Goal: Transaction & Acquisition: Download file/media

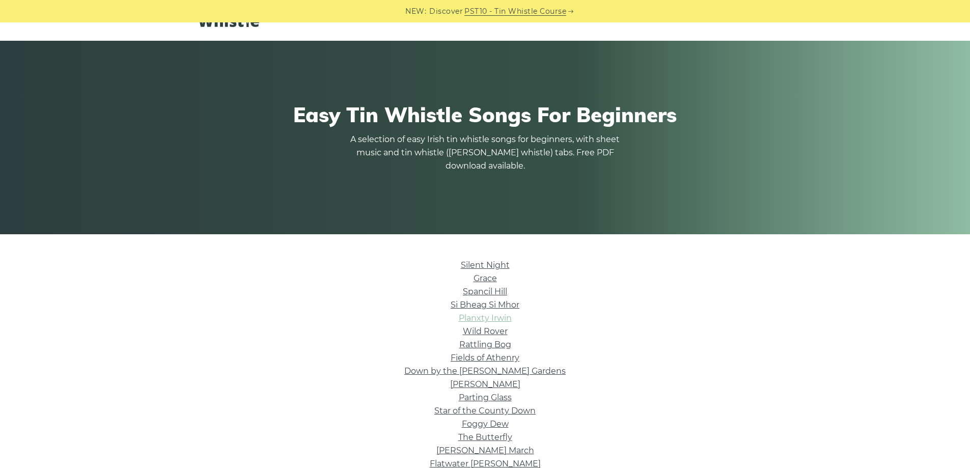
scroll to position [51, 0]
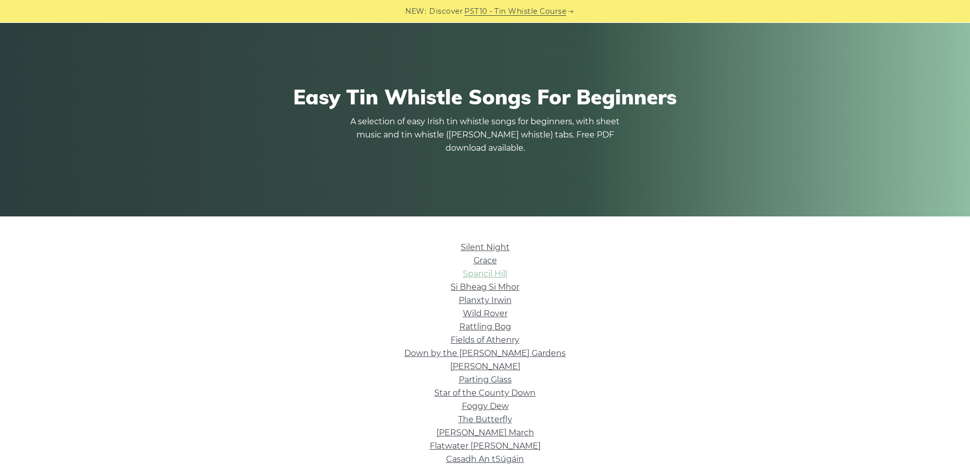
click at [489, 275] on link "Spancil Hill" at bounding box center [485, 274] width 44 height 10
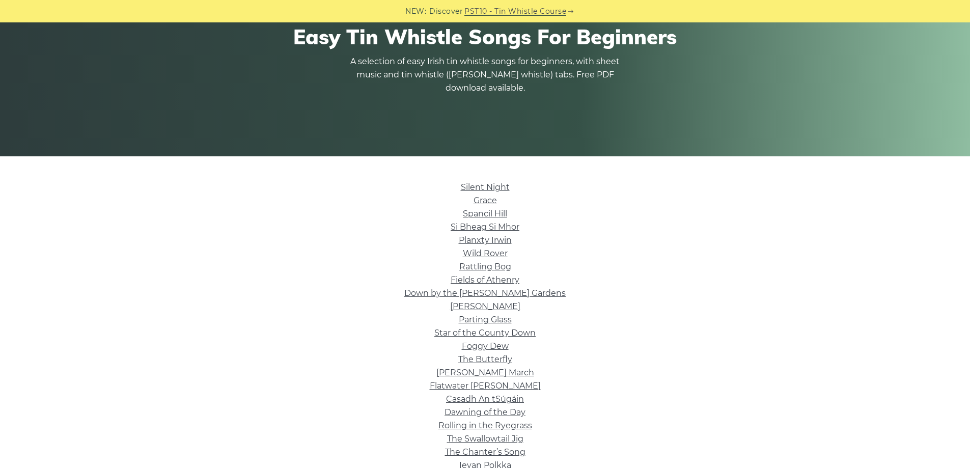
scroll to position [204, 0]
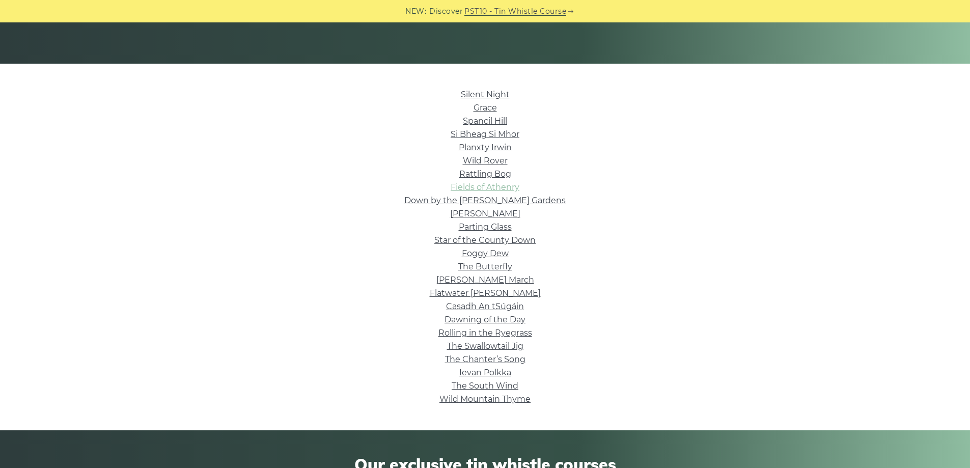
click at [473, 186] on link "Fields of Athenry" at bounding box center [485, 187] width 69 height 10
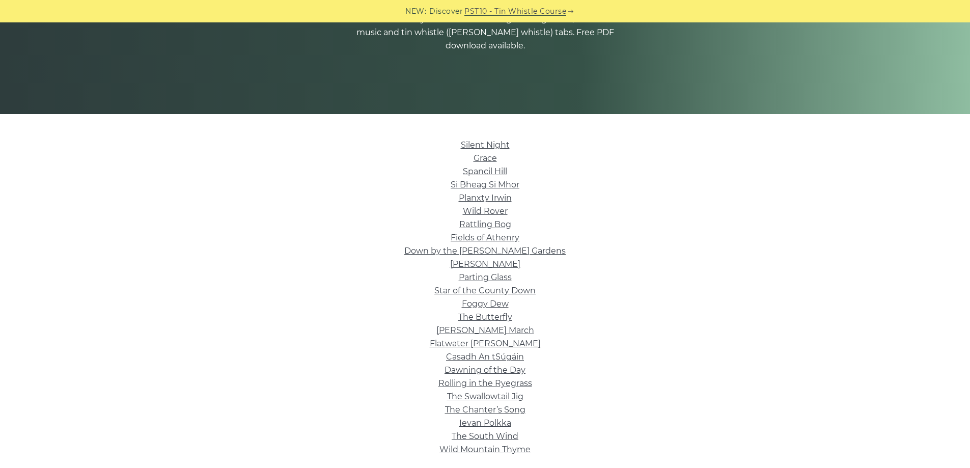
scroll to position [153, 0]
click at [478, 368] on link "Dawning of the Day" at bounding box center [484, 371] width 81 height 10
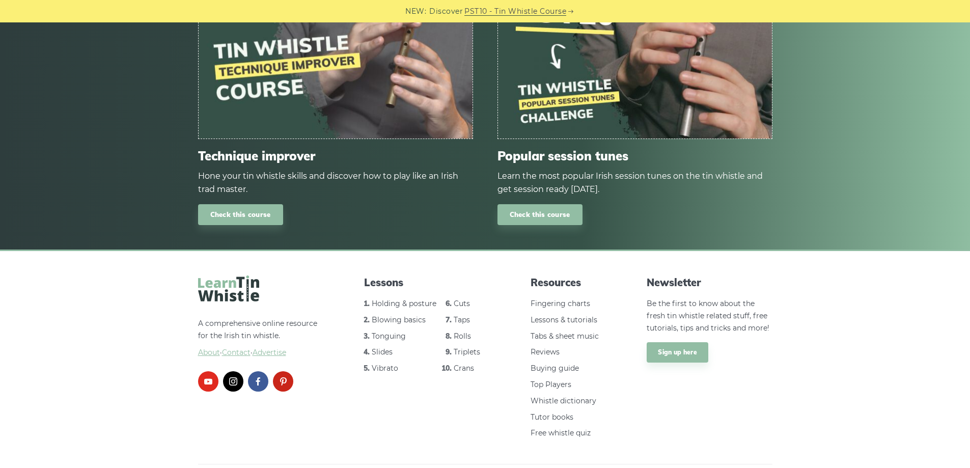
scroll to position [735, 0]
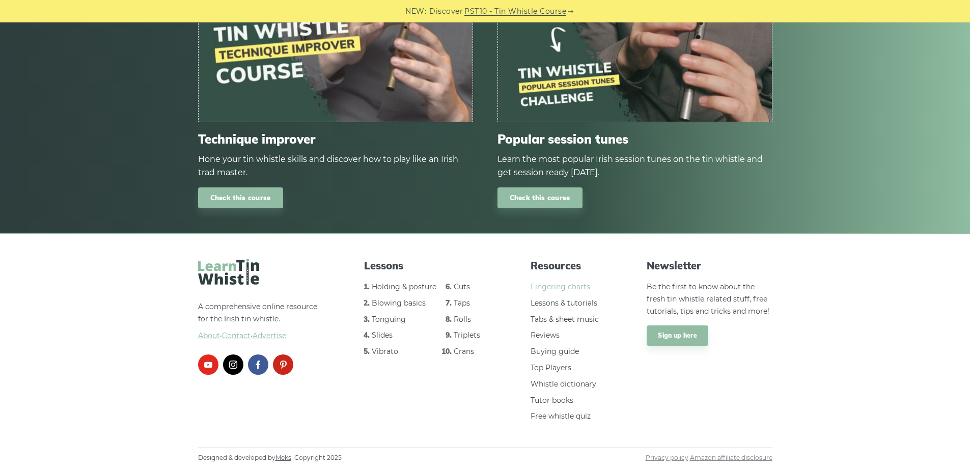
click at [548, 285] on link "Fingering charts" at bounding box center [561, 286] width 60 height 9
click at [544, 317] on link "Tabs & sheet music" at bounding box center [565, 319] width 68 height 9
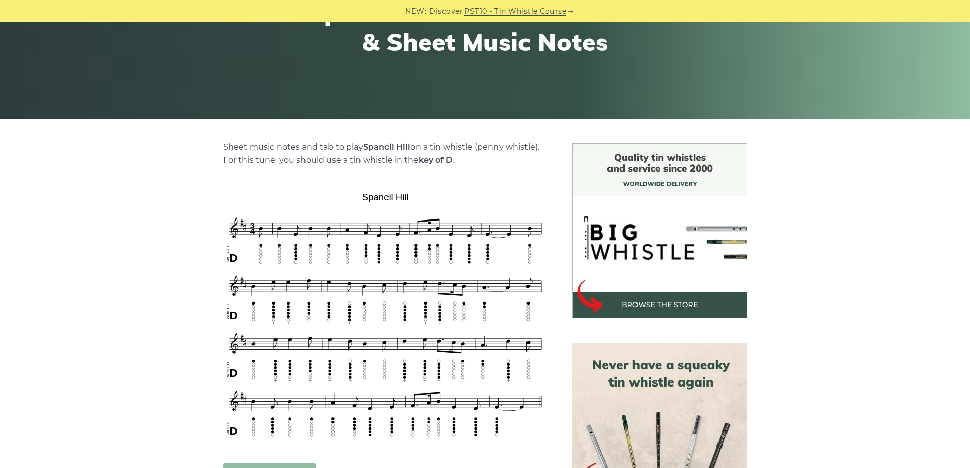
scroll to position [204, 0]
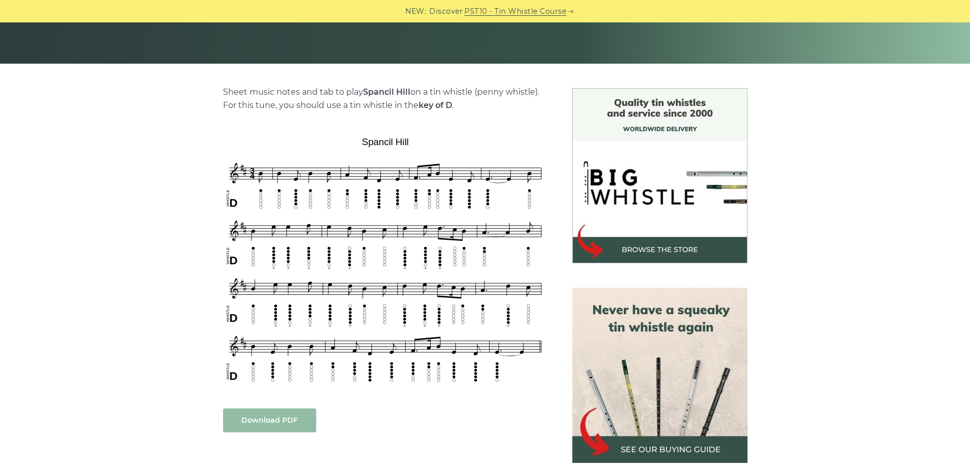
click at [275, 420] on link "Download PDF" at bounding box center [269, 420] width 93 height 24
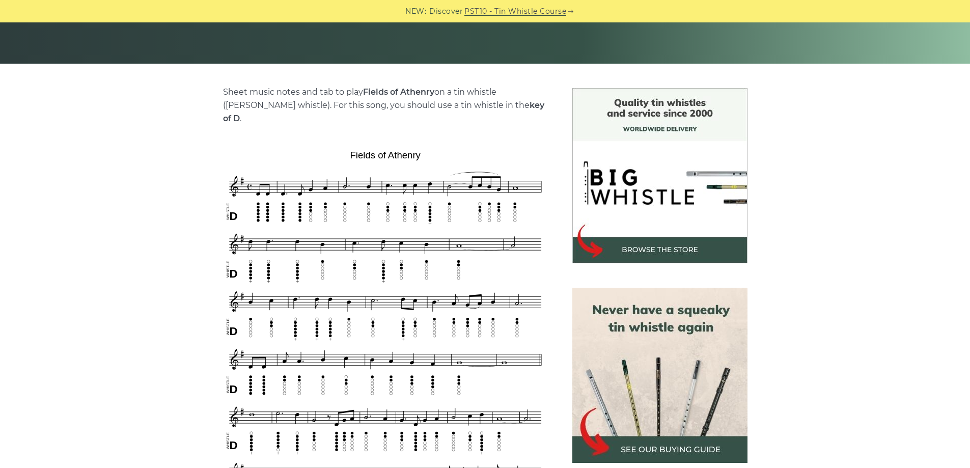
scroll to position [407, 0]
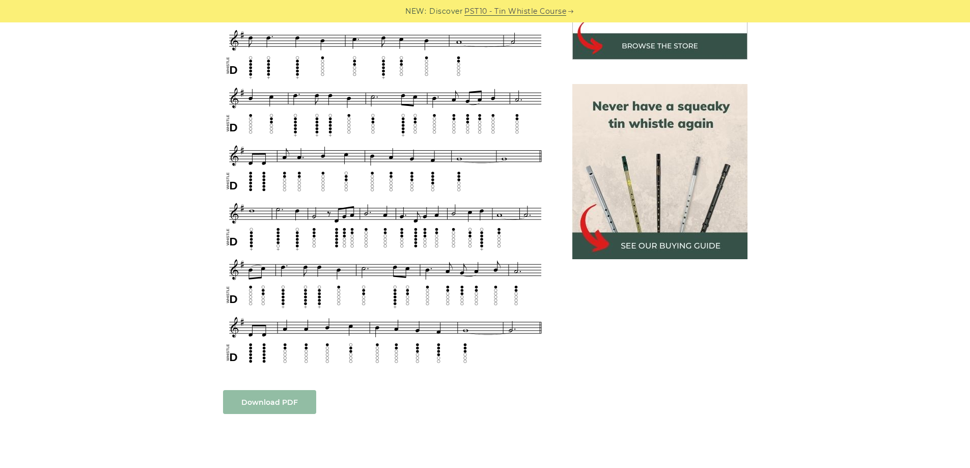
click at [273, 390] on link "Download PDF" at bounding box center [269, 402] width 93 height 24
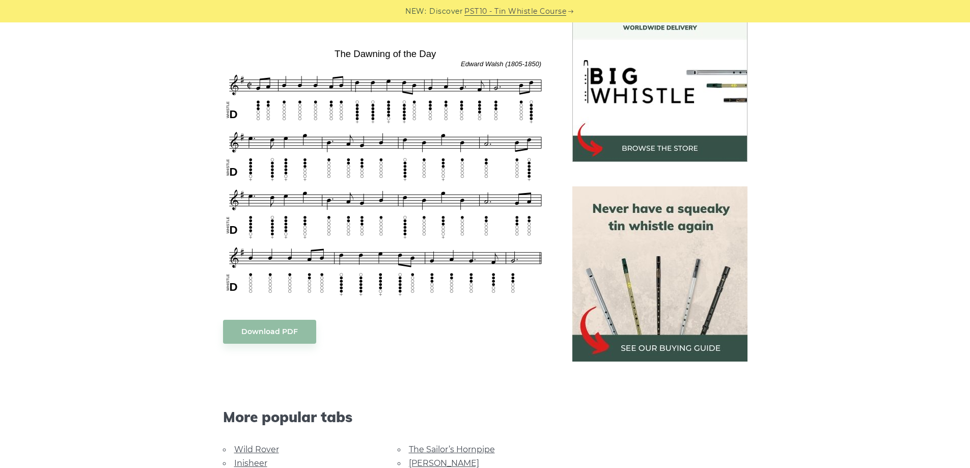
scroll to position [305, 0]
click at [294, 329] on link "Download PDF" at bounding box center [269, 331] width 93 height 24
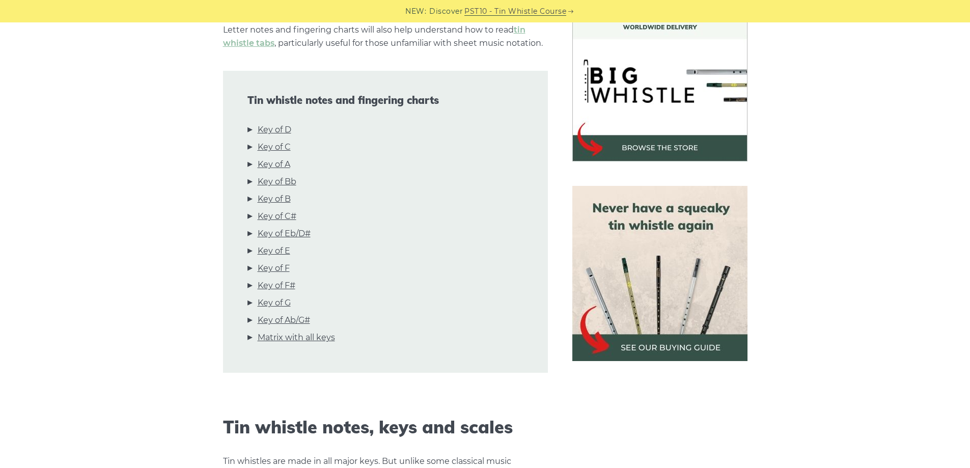
scroll to position [204, 0]
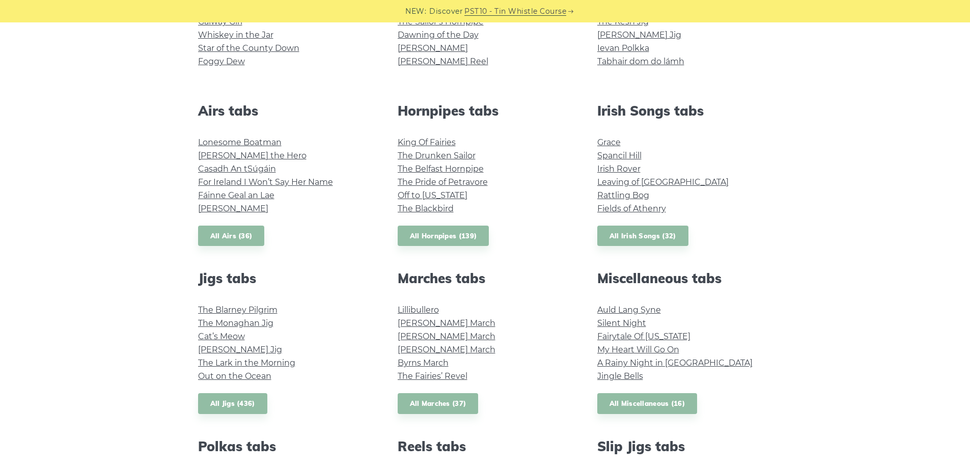
scroll to position [356, 0]
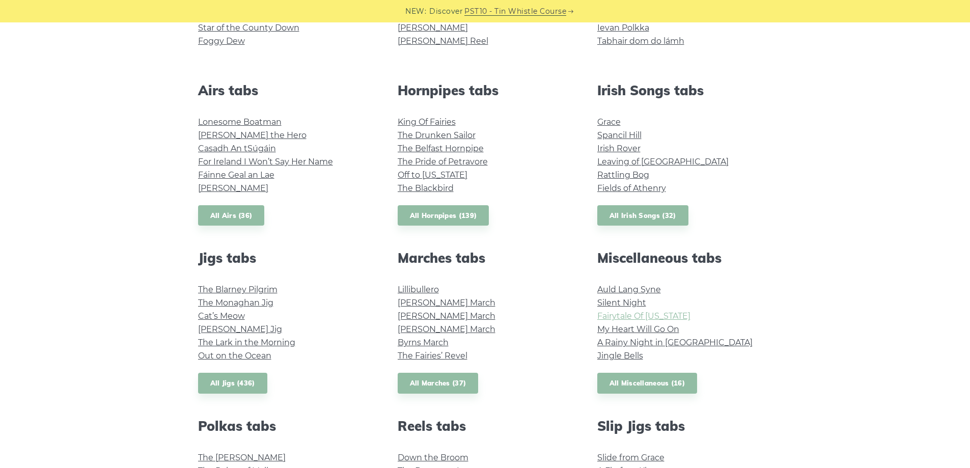
click at [613, 313] on link "Fairytale Of New York" at bounding box center [643, 316] width 93 height 10
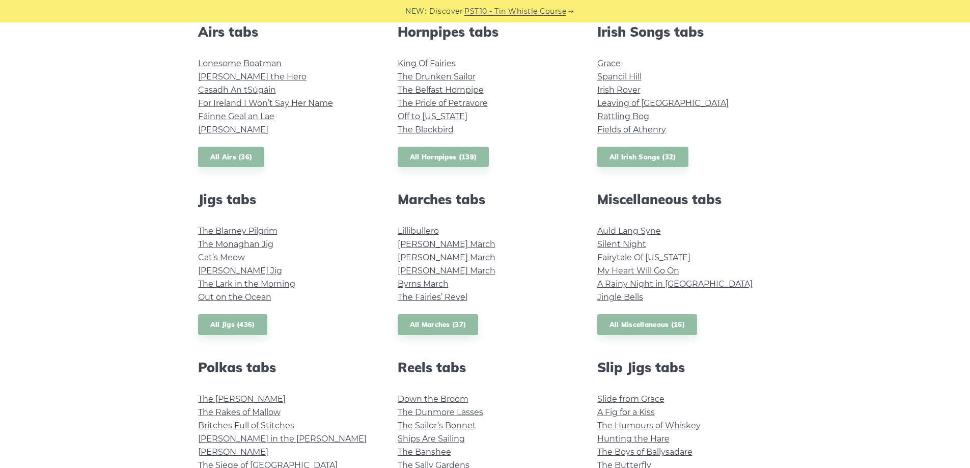
scroll to position [305, 0]
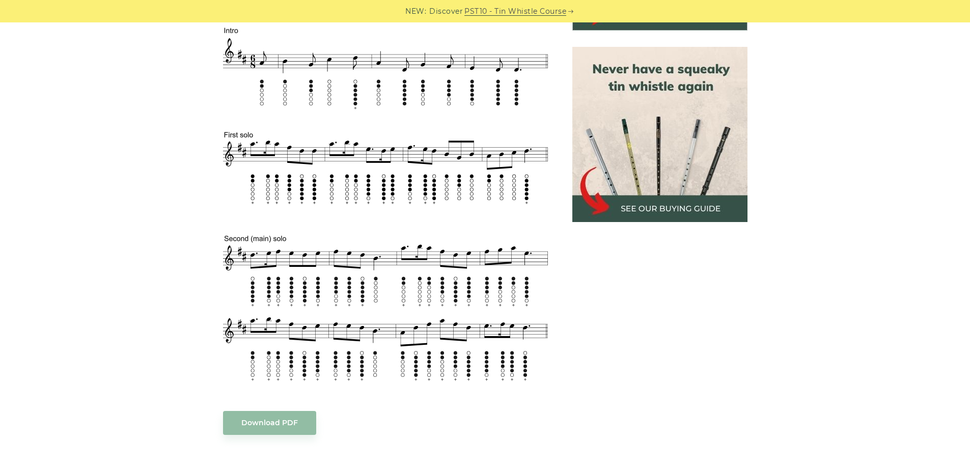
scroll to position [509, 0]
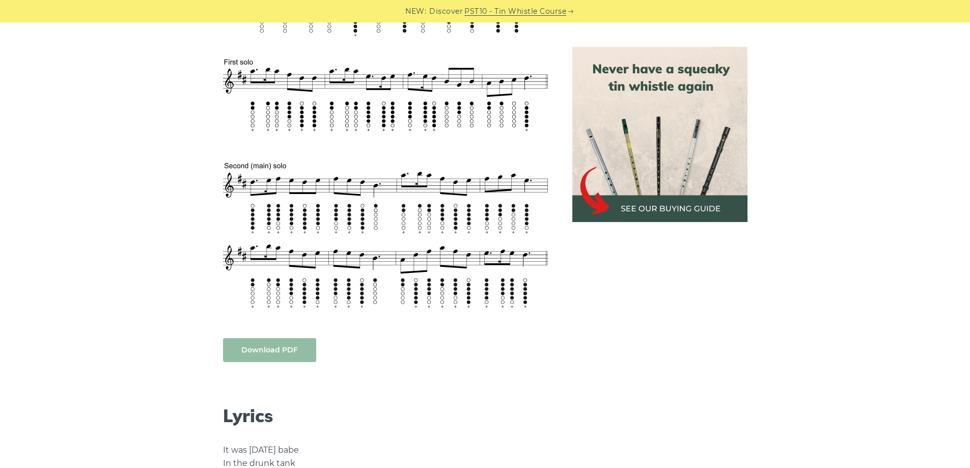
click at [279, 352] on link "Download PDF" at bounding box center [269, 350] width 93 height 24
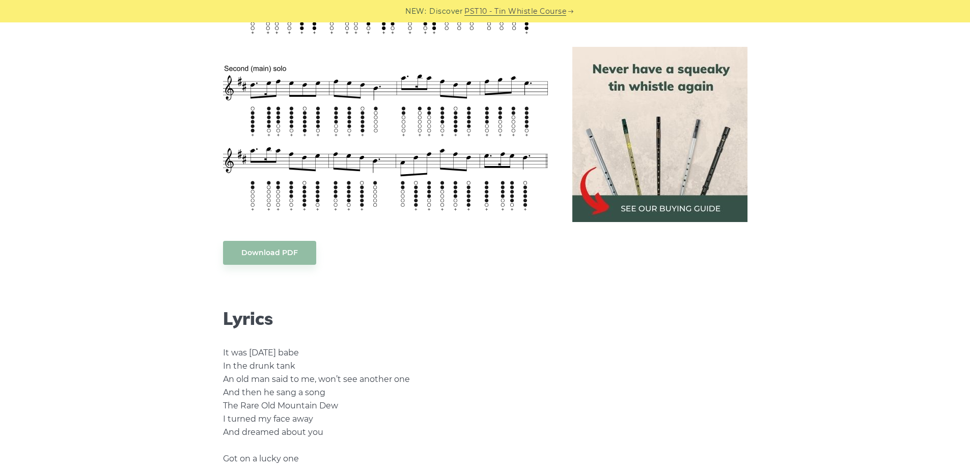
scroll to position [713, 0]
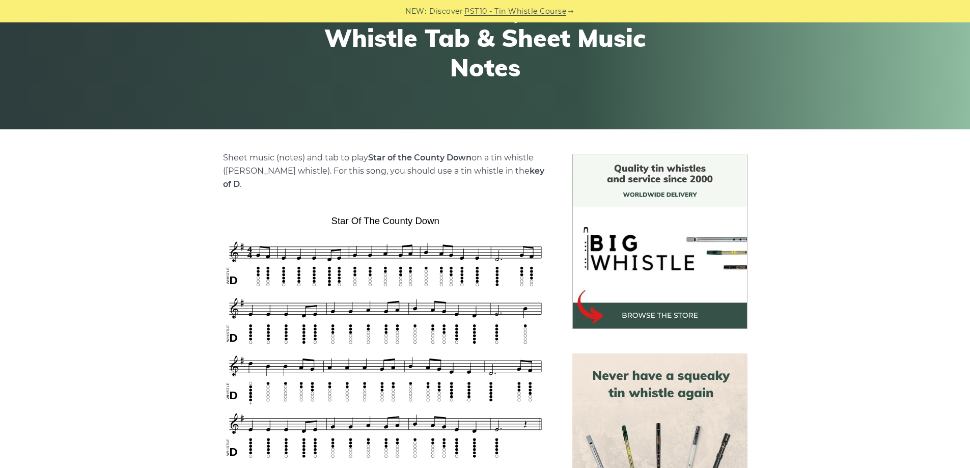
scroll to position [153, 0]
